Goal: Check status: Check status

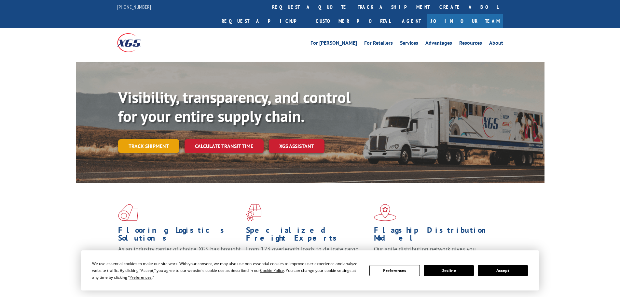
click at [151, 139] on link "Track shipment" at bounding box center [148, 146] width 61 height 14
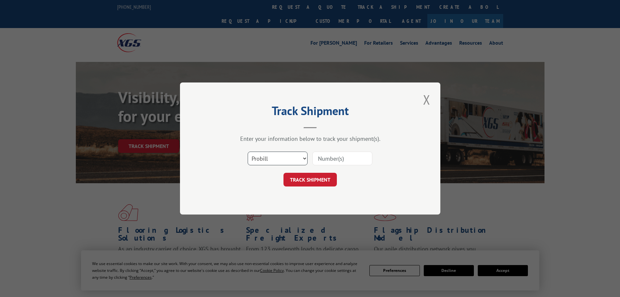
click at [297, 158] on select "Select category... Probill BOL PO" at bounding box center [278, 158] width 60 height 14
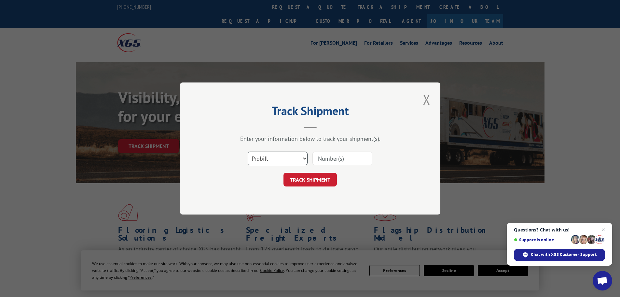
click at [248, 151] on select "Select category... Probill BOL PO" at bounding box center [278, 158] width 60 height 14
click at [330, 158] on input at bounding box center [343, 158] width 60 height 14
type input "17105322"
click at [284, 173] on button "TRACK SHIPMENT" at bounding box center [310, 180] width 53 height 14
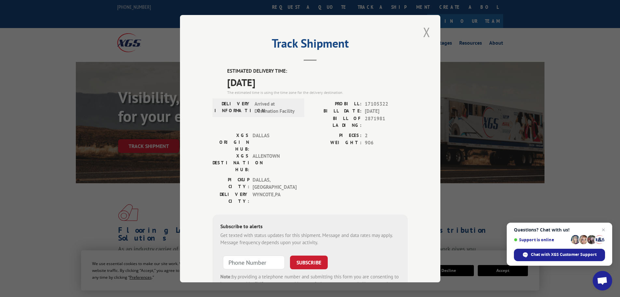
click at [423, 33] on button "Close modal" at bounding box center [426, 32] width 11 height 18
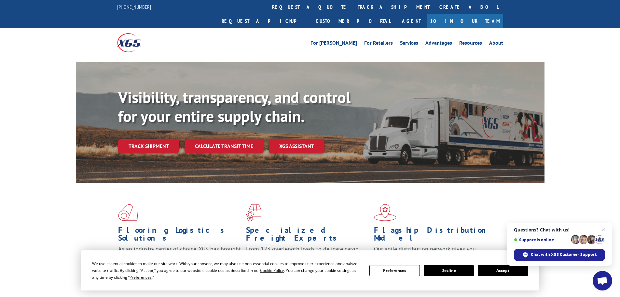
click at [439, 271] on button "Decline" at bounding box center [449, 270] width 50 height 11
